Goal: Transaction & Acquisition: Purchase product/service

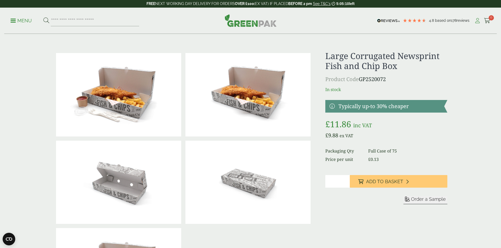
click at [475, 20] on icon at bounding box center [477, 20] width 7 height 5
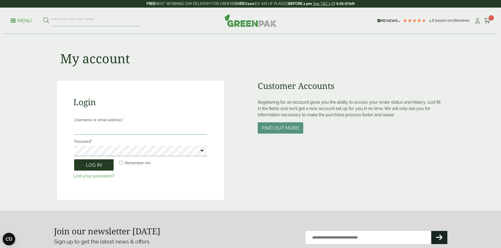
type input "**********"
click at [83, 164] on button "Log in" at bounding box center [93, 165] width 39 height 11
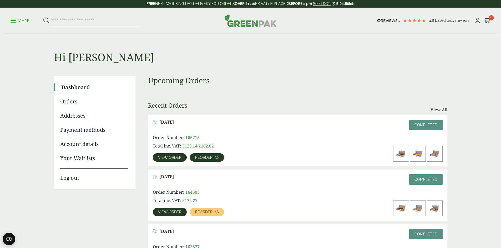
click at [212, 156] on span "Reorder" at bounding box center [203, 158] width 17 height 4
